Goal: Navigation & Orientation: Find specific page/section

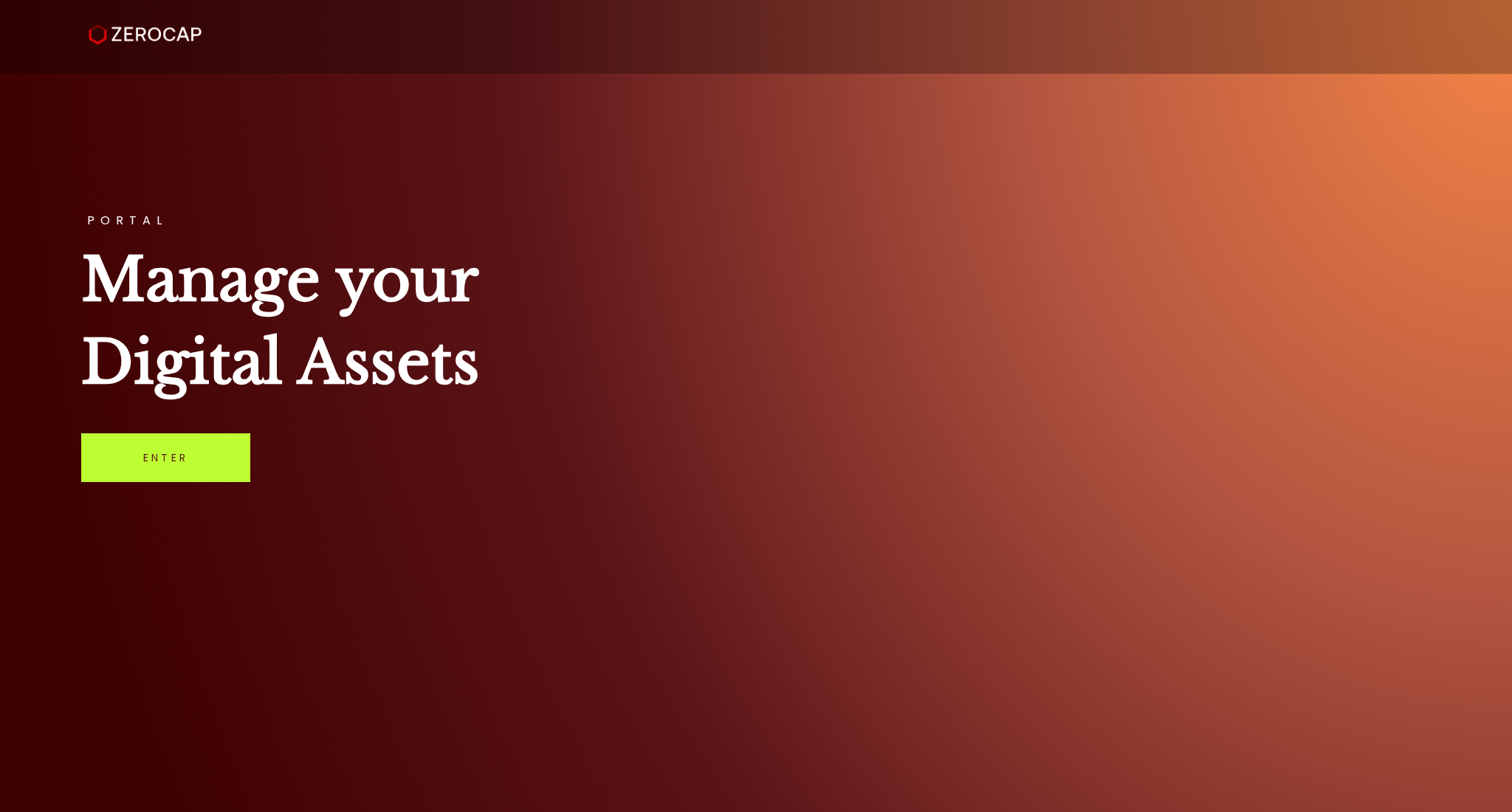
click at [198, 453] on link "Enter" at bounding box center [165, 458] width 169 height 48
